Goal: Task Accomplishment & Management: Use online tool/utility

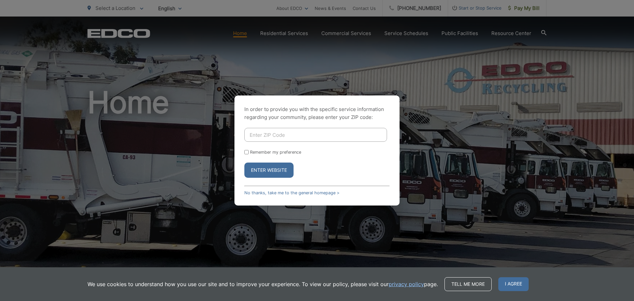
click at [282, 137] on input "Enter ZIP Code" at bounding box center [315, 135] width 143 height 14
click at [244, 162] on button "Enter Website" at bounding box center [268, 169] width 49 height 15
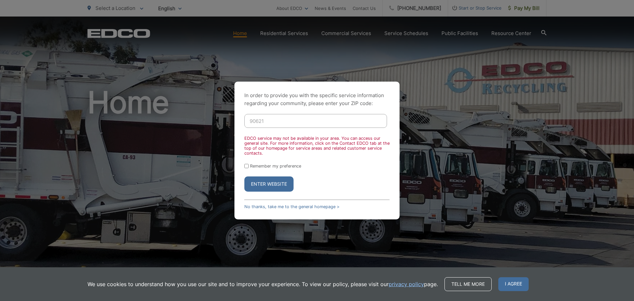
type input "90621"
click at [263, 182] on button "Enter Website" at bounding box center [268, 183] width 49 height 15
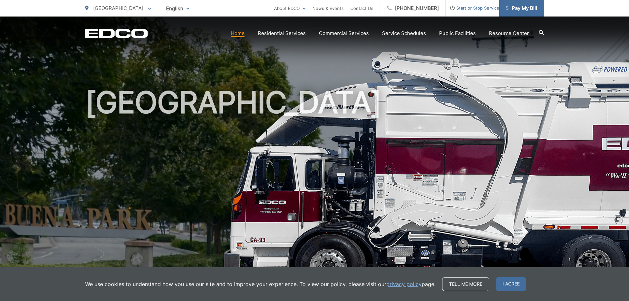
click at [516, 15] on link "Pay My Bill" at bounding box center [521, 8] width 45 height 17
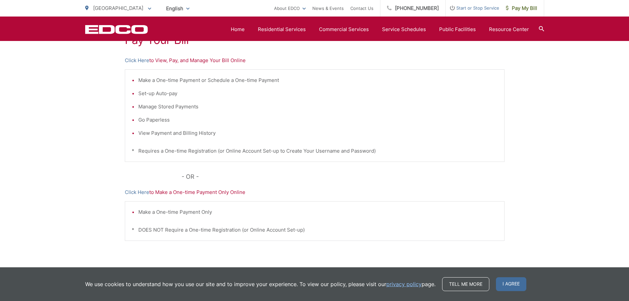
scroll to position [70, 0]
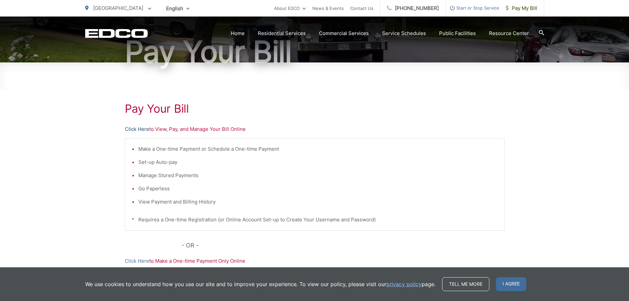
click at [143, 129] on link "Click Here" at bounding box center [137, 129] width 24 height 8
